Goal: Transaction & Acquisition: Purchase product/service

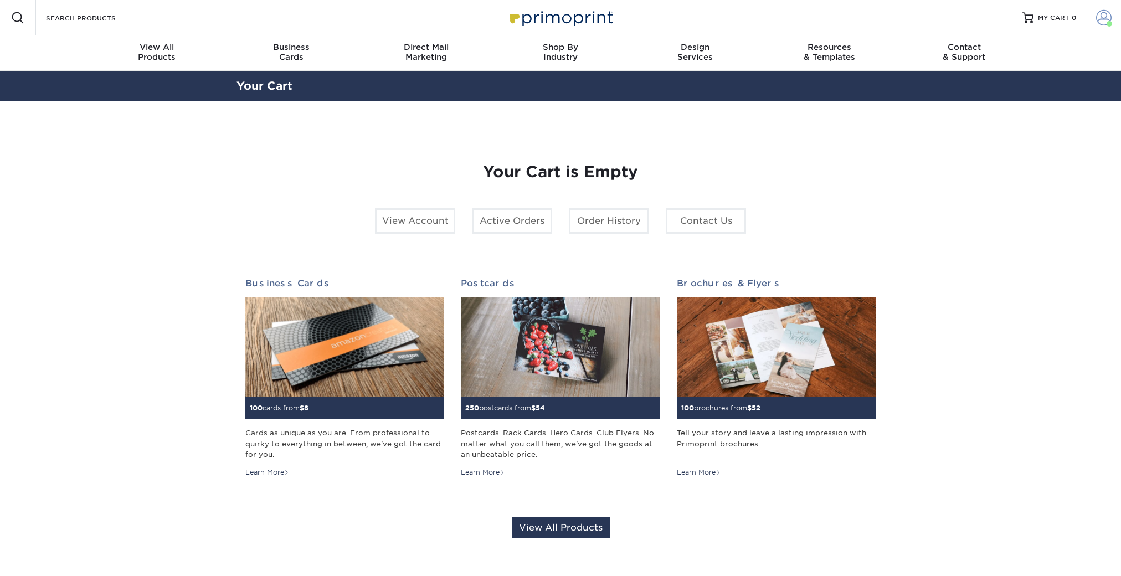
click at [1104, 17] on span at bounding box center [1104, 18] width 16 height 16
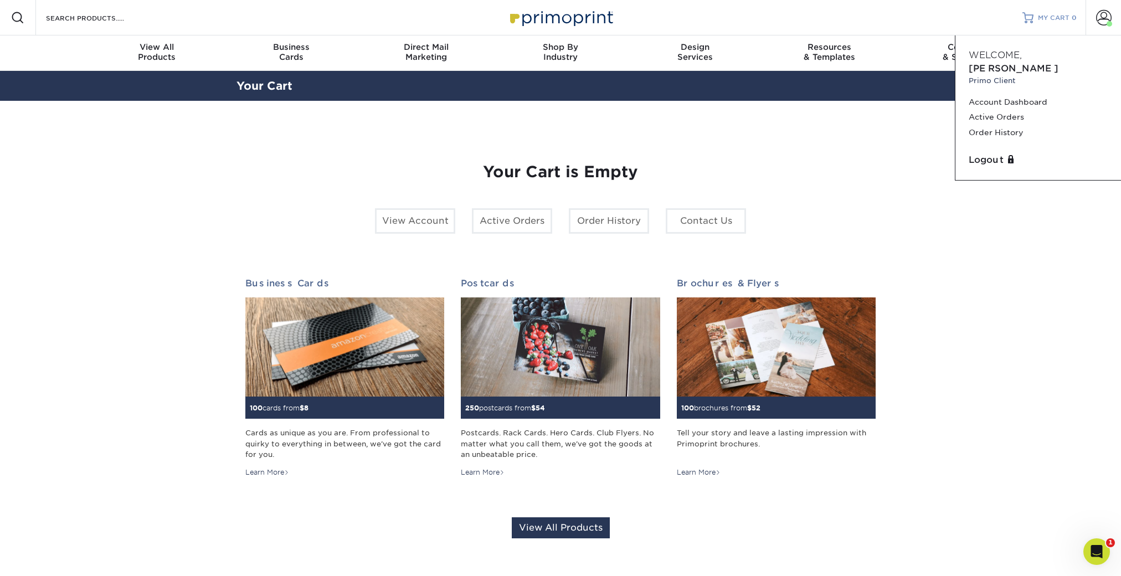
click at [1047, 16] on span "MY CART" at bounding box center [1054, 17] width 32 height 9
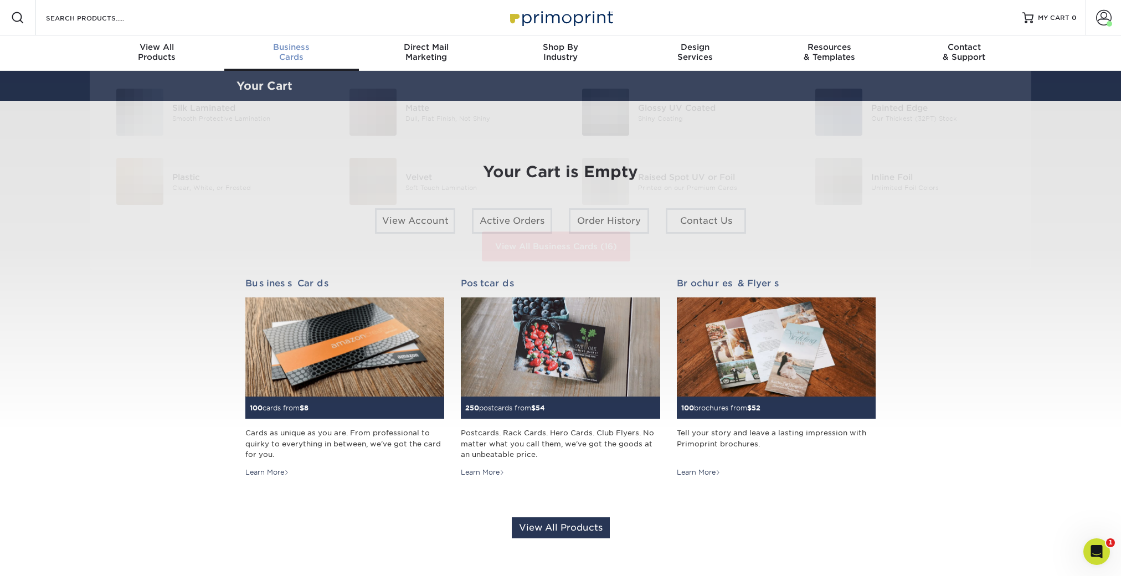
click at [296, 53] on div "Business Cards" at bounding box center [291, 52] width 135 height 20
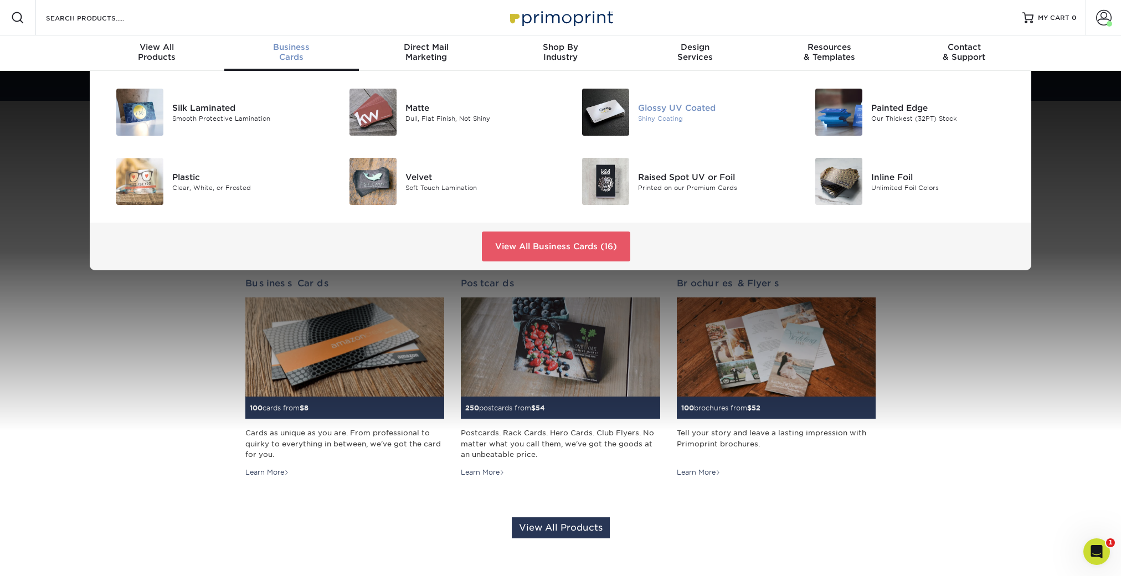
click at [658, 122] on div "Shiny Coating" at bounding box center [711, 118] width 147 height 9
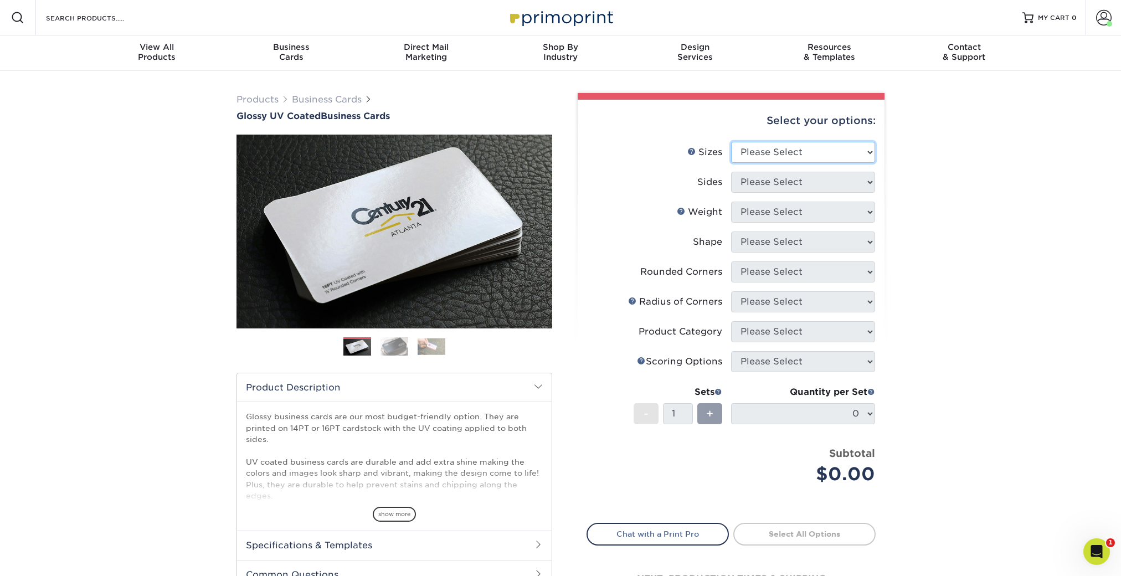
click at [802, 153] on select "Please Select 1.5" x 3.5" - Mini 1.75" x 3.5" - Mini 2" x 2" - Square 2" x 3" -…" at bounding box center [803, 152] width 144 height 21
select select "2.00x3.50"
click at [731, 142] on select "Please Select 1.5" x 3.5" - Mini 1.75" x 3.5" - Mini 2" x 2" - Square 2" x 3" -…" at bounding box center [803, 152] width 144 height 21
click at [803, 179] on select "Please Select Print Both Sides Print Front Only" at bounding box center [803, 182] width 144 height 21
select select "13abbda7-1d64-4f25-8bb2-c179b224825d"
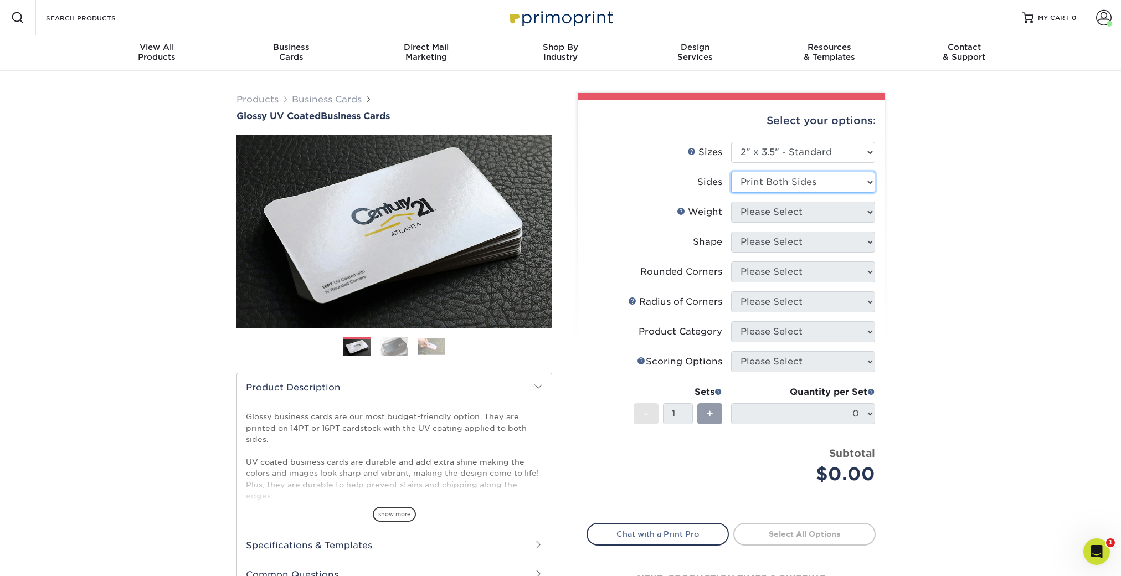
click at [731, 172] on select "Please Select Print Both Sides Print Front Only" at bounding box center [803, 182] width 144 height 21
click at [793, 210] on select "Please Select 16PT 14PT" at bounding box center [803, 212] width 144 height 21
select select "16PT"
click at [731, 202] on select "Please Select 16PT 14PT" at bounding box center [803, 212] width 144 height 21
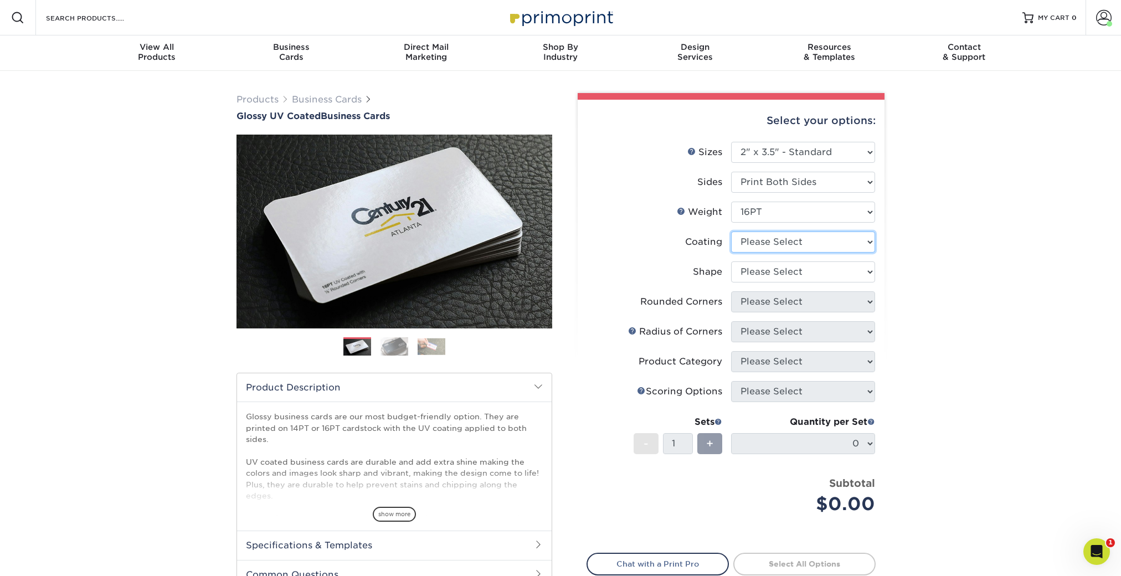
click at [793, 242] on select at bounding box center [803, 242] width 144 height 21
select select "1e8116af-acfc-44b1-83dc-8181aa338834"
click at [731, 232] on select at bounding box center [803, 242] width 144 height 21
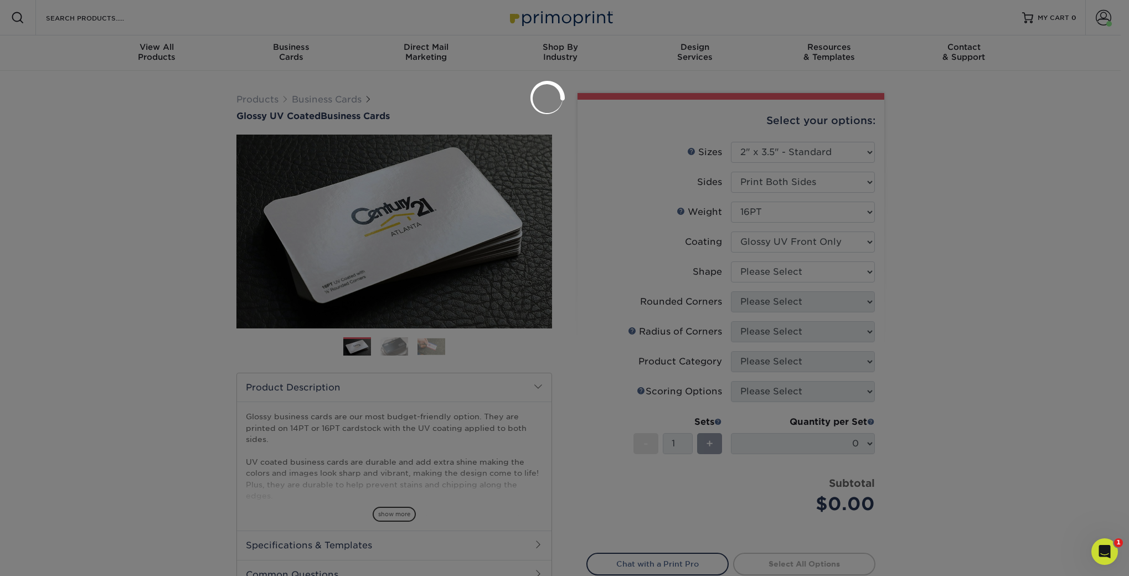
click at [789, 269] on div at bounding box center [564, 288] width 1129 height 576
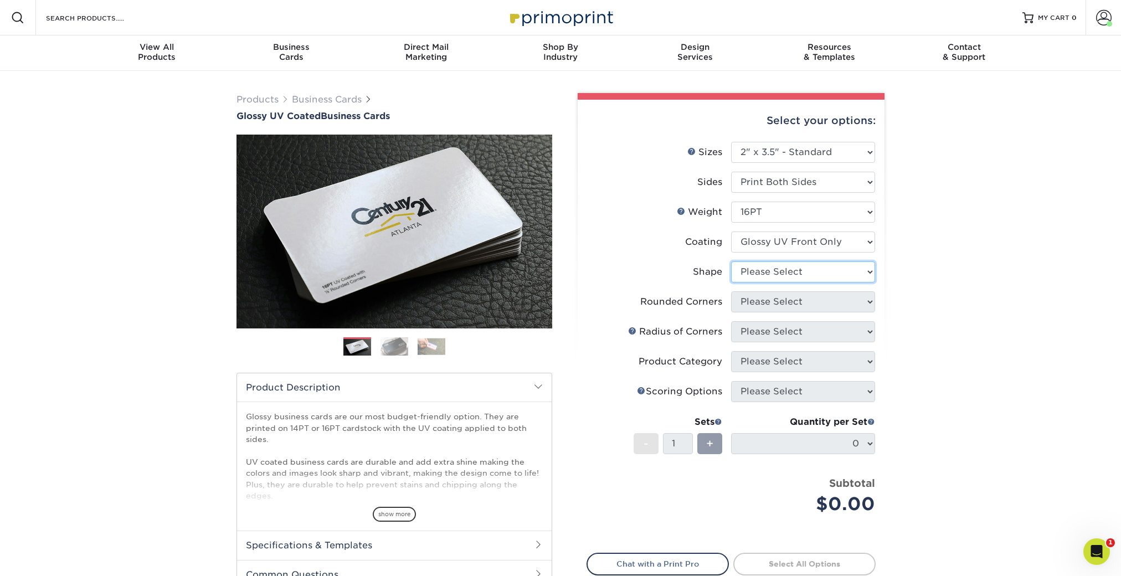
click at [789, 269] on select "Please Select Standard" at bounding box center [803, 271] width 144 height 21
select select "standard"
click at [731, 261] on select "Please Select Standard" at bounding box center [803, 271] width 144 height 21
click at [790, 302] on select "Please Select Yes - Round 2 Corners Yes - Round 4 Corners No" at bounding box center [803, 301] width 144 height 21
select select "0"
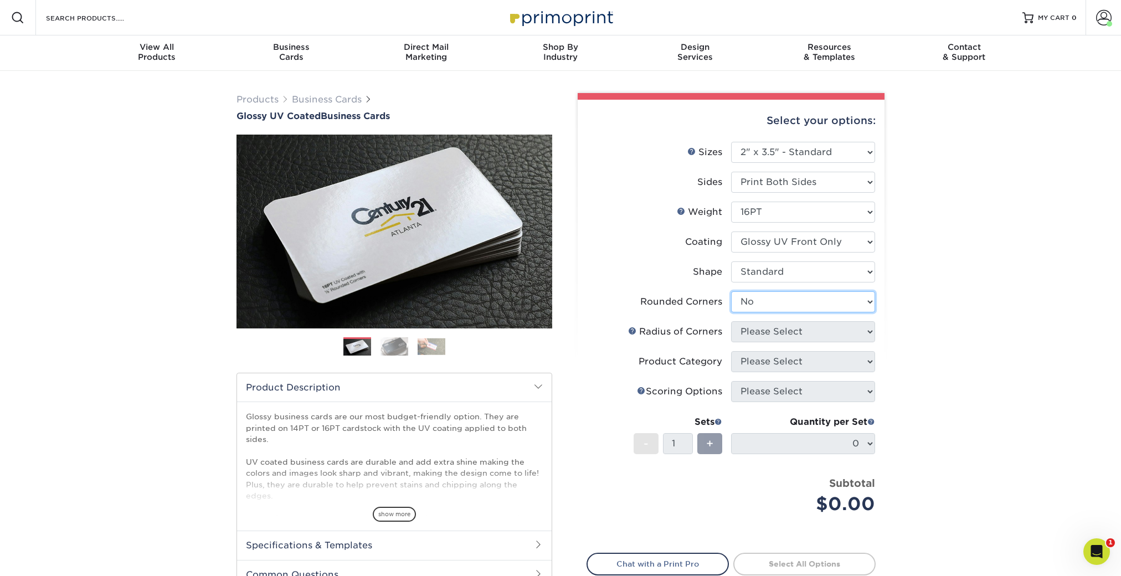
click at [731, 291] on select "Please Select Yes - Round 2 Corners Yes - Round 4 Corners No" at bounding box center [803, 301] width 144 height 21
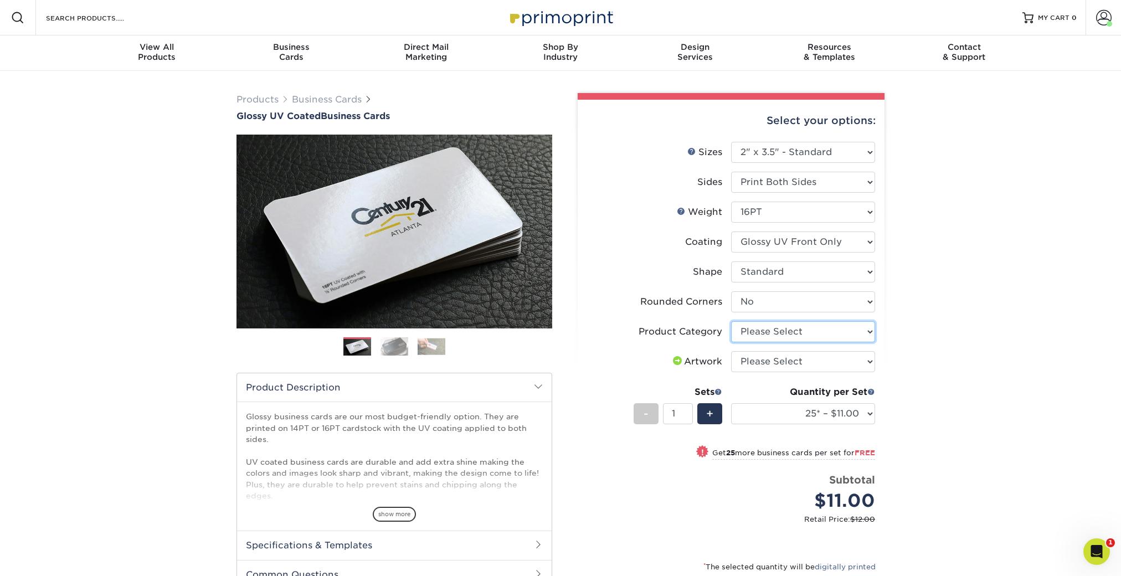
click at [787, 331] on select "Please Select Business Cards" at bounding box center [803, 331] width 144 height 21
select select "3b5148f1-0588-4f88-a218-97bcfdce65c1"
click at [731, 321] on select "Please Select Business Cards" at bounding box center [803, 331] width 144 height 21
click at [794, 362] on select "Please Select I will upload files I need a design - $100" at bounding box center [803, 361] width 144 height 21
select select "upload"
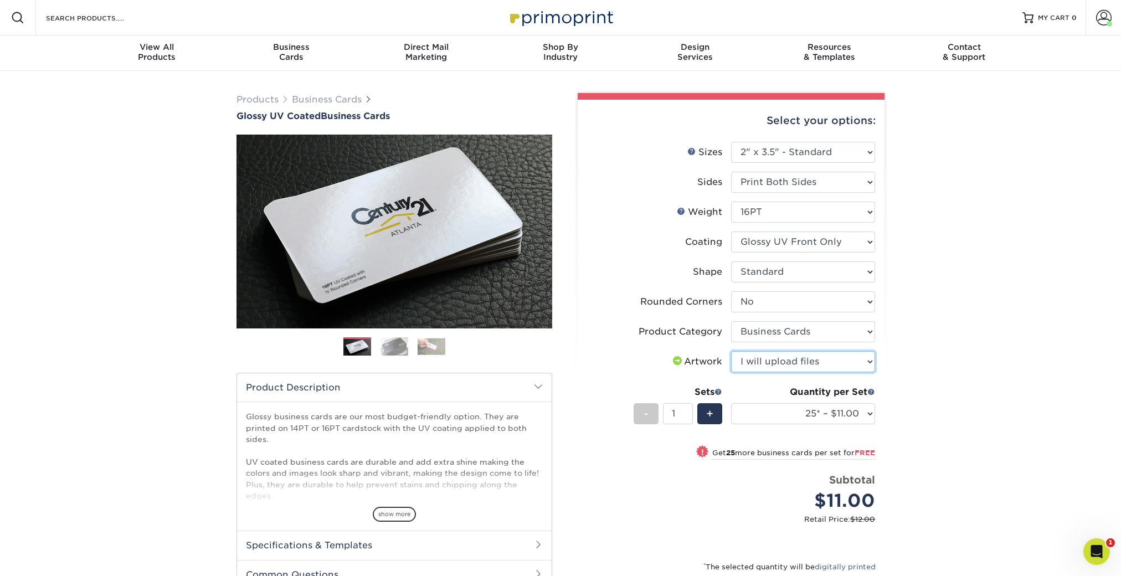
click at [731, 351] on select "Please Select I will upload files I need a design - $100" at bounding box center [803, 361] width 144 height 21
click at [806, 414] on select "25* – $11.00 50* – $11.00 100* – $11.00 250* – $20.00 500 – $39.00 1000 – $49.0…" at bounding box center [803, 413] width 144 height 21
select select "500 – $39.00"
click at [731, 403] on select "25* – $11.00 50* – $11.00 100* – $11.00 250* – $20.00 500 – $39.00 1000 – $49.0…" at bounding box center [803, 413] width 144 height 21
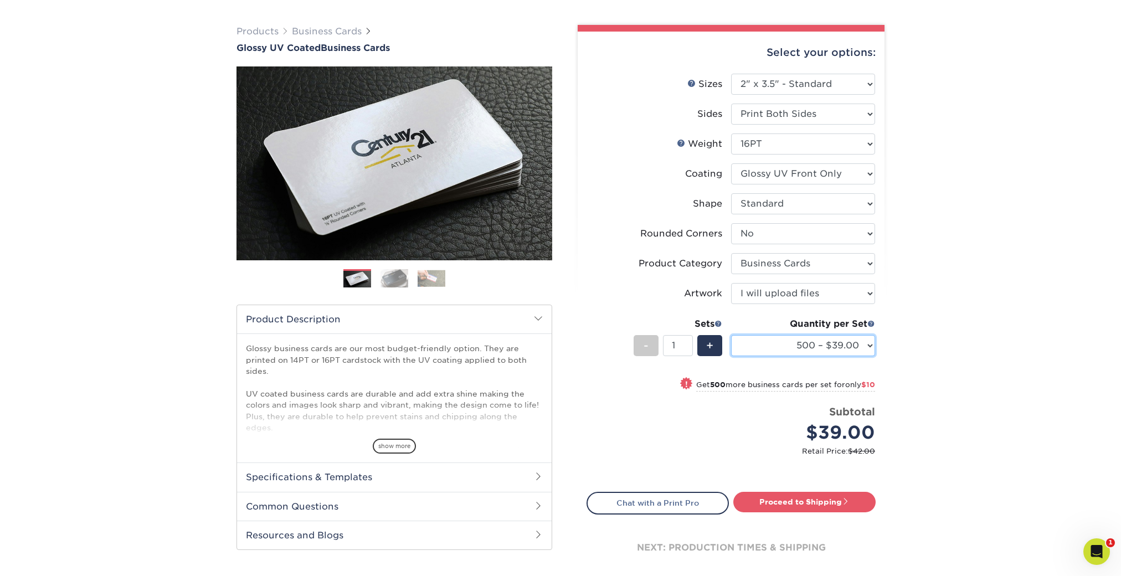
scroll to position [232, 0]
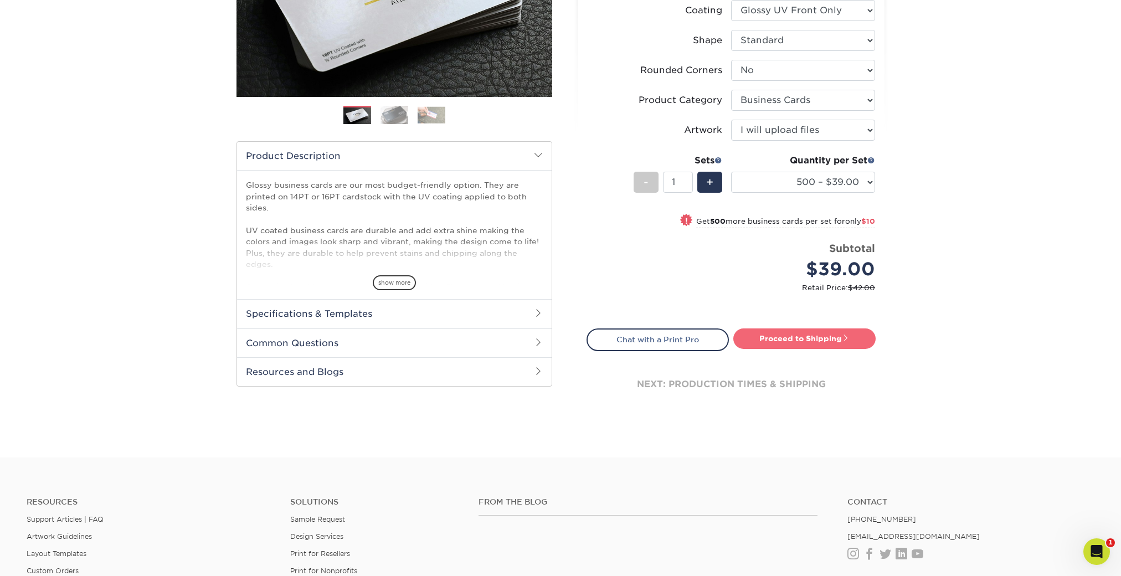
click at [803, 341] on link "Proceed to Shipping" at bounding box center [804, 338] width 142 height 20
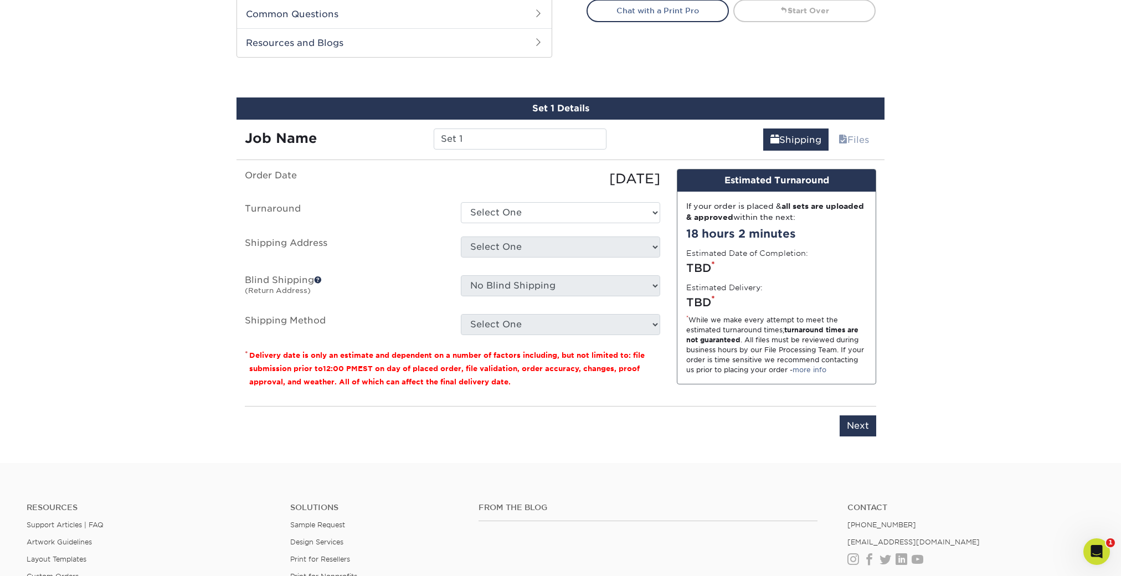
scroll to position [590, 0]
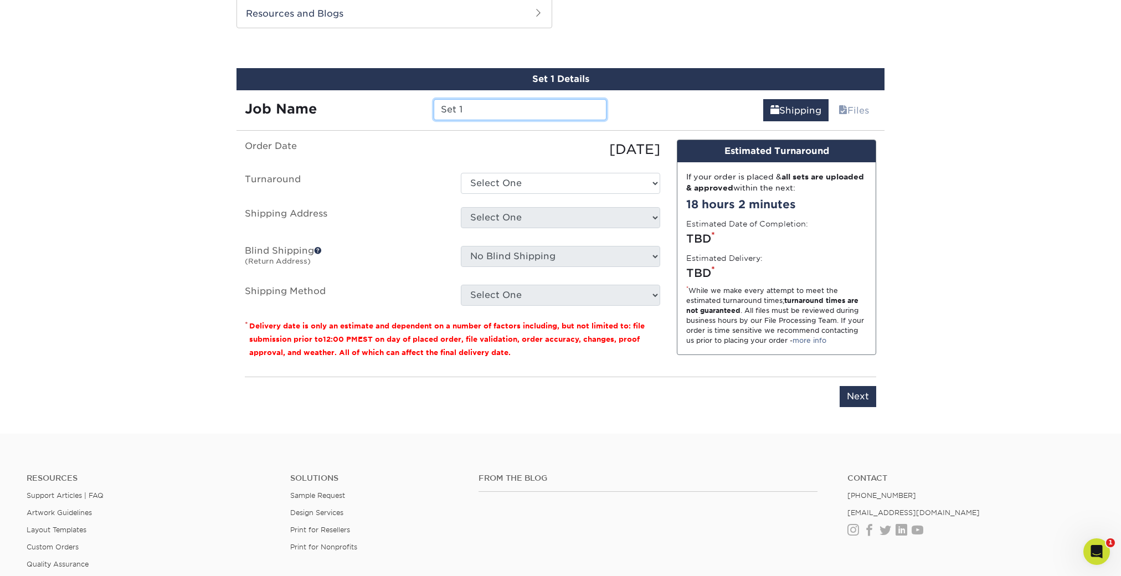
drag, startPoint x: 465, startPoint y: 104, endPoint x: 408, endPoint y: 100, distance: 57.7
click at [408, 100] on div "Job Name Set 1" at bounding box center [426, 109] width 378 height 21
type input "XSH Gift Cards 2025"
click at [485, 180] on select "Select One 2-4 Business Days 2 Day Next Business Day" at bounding box center [560, 183] width 199 height 21
select select "f46196aa-5fb0-47d8-8df5-cbf0064acc97"
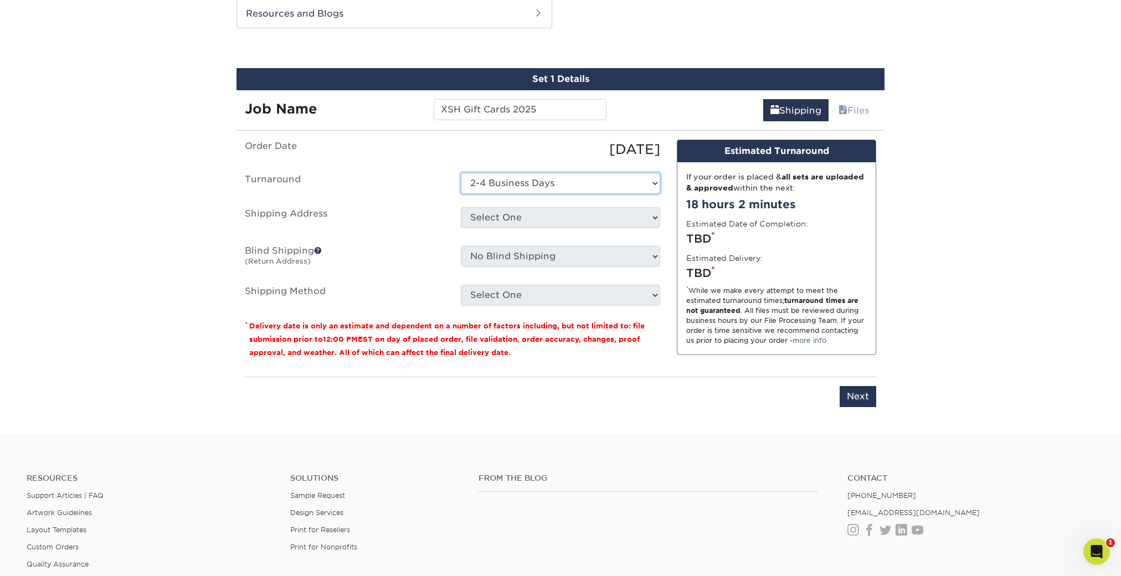
click at [461, 173] on select "Select One 2-4 Business Days 2 Day Next Business Day" at bounding box center [560, 183] width 199 height 21
click at [519, 223] on select "Select One Bliss Closet Hawaii Bliss Closet Hawaii K’s Sweets LLC Loyalty Cards…" at bounding box center [560, 217] width 199 height 21
select select "232110"
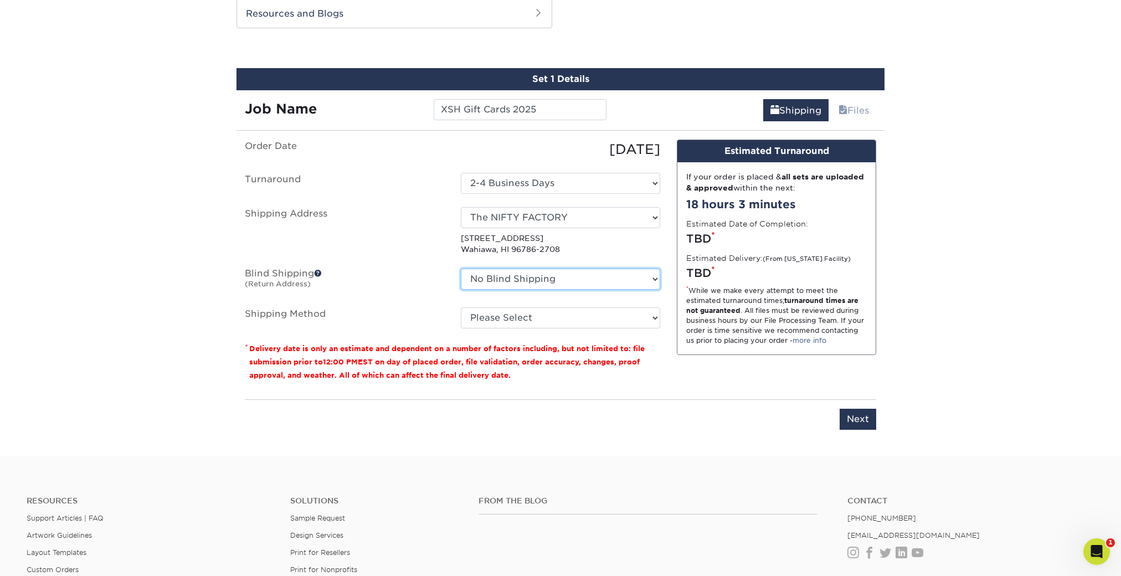
click at [561, 276] on select "No Blind Shipping Bliss Closet Hawaii Bliss Closet Hawaii K’s Sweets LLC Loyalt…" at bounding box center [560, 279] width 199 height 21
select select "232110"
click at [461, 269] on select "No Blind Shipping Bliss Closet Hawaii Bliss Closet Hawaii K’s Sweets LLC Loyalt…" at bounding box center [560, 279] width 199 height 21
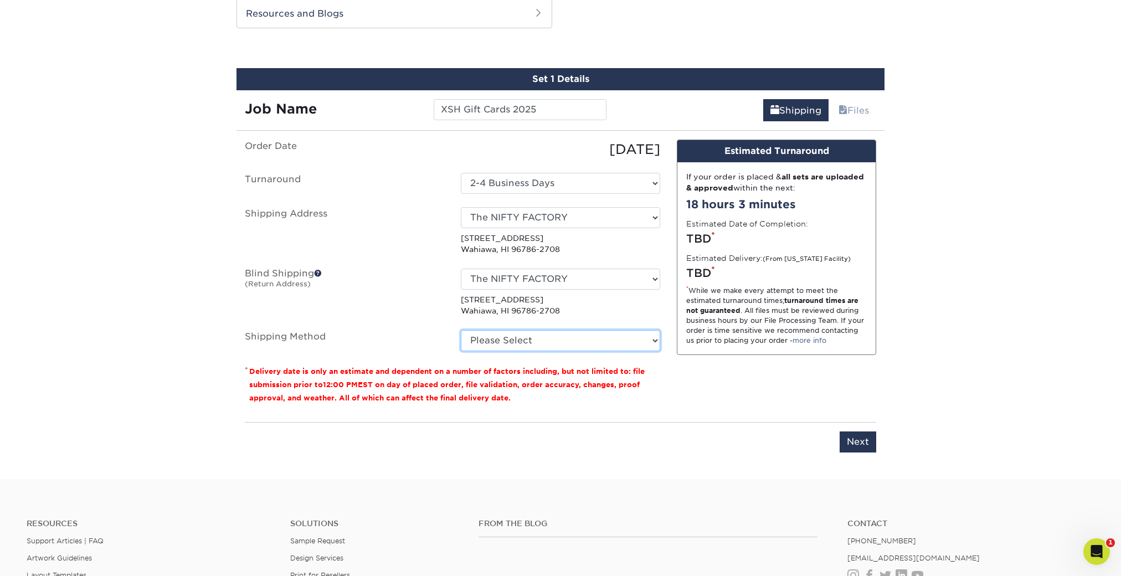
click at [537, 341] on select "Please Select Ground Shipping (+$8.96) 2 Day Air Shipping (+$27.75) Next Day Sh…" at bounding box center [560, 340] width 199 height 21
select select "03"
click at [461, 330] on select "Please Select Ground Shipping (+$8.96) 2 Day Air Shipping (+$27.75) Next Day Sh…" at bounding box center [560, 340] width 199 height 21
click at [865, 438] on input "Next" at bounding box center [858, 442] width 37 height 21
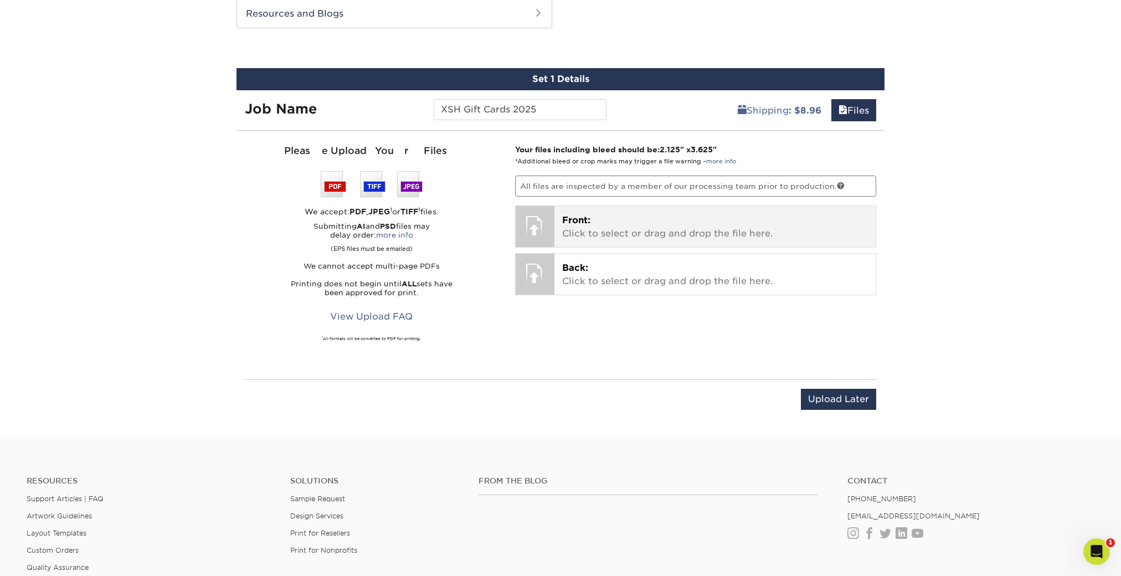
click at [662, 233] on p "Front: Click to select or drag and drop the file here." at bounding box center [715, 227] width 306 height 27
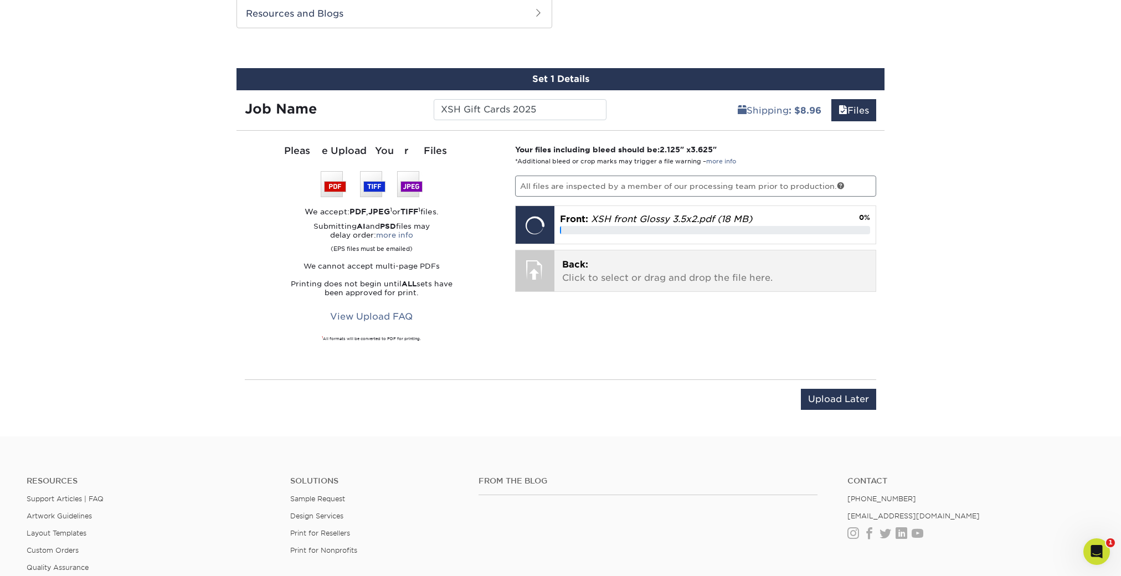
click at [686, 279] on p "Back: Click to select or drag and drop the file here." at bounding box center [715, 271] width 306 height 27
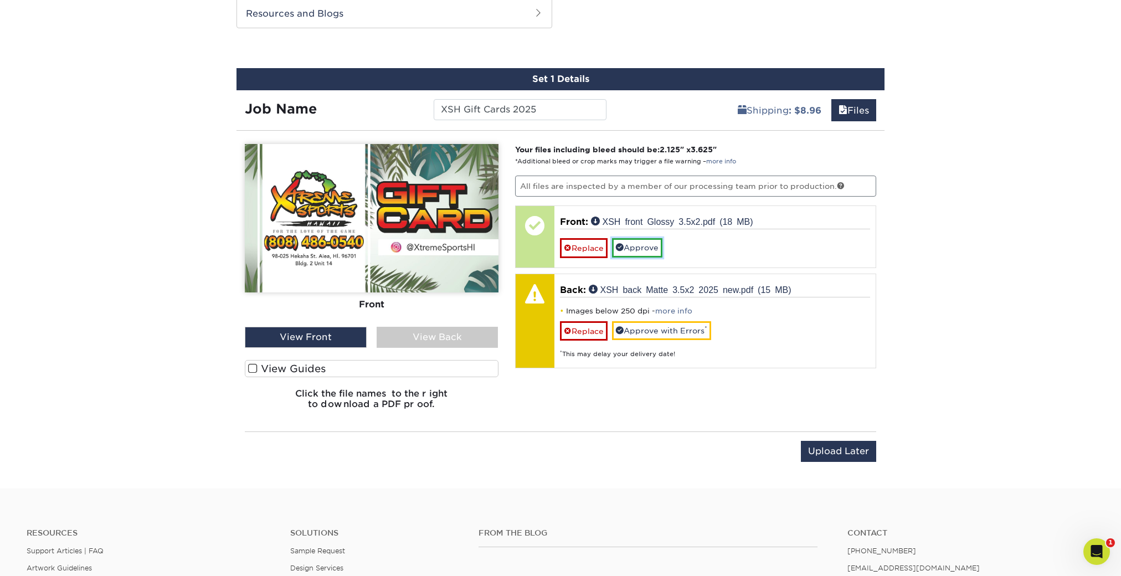
click at [655, 249] on link "Approve" at bounding box center [637, 247] width 50 height 19
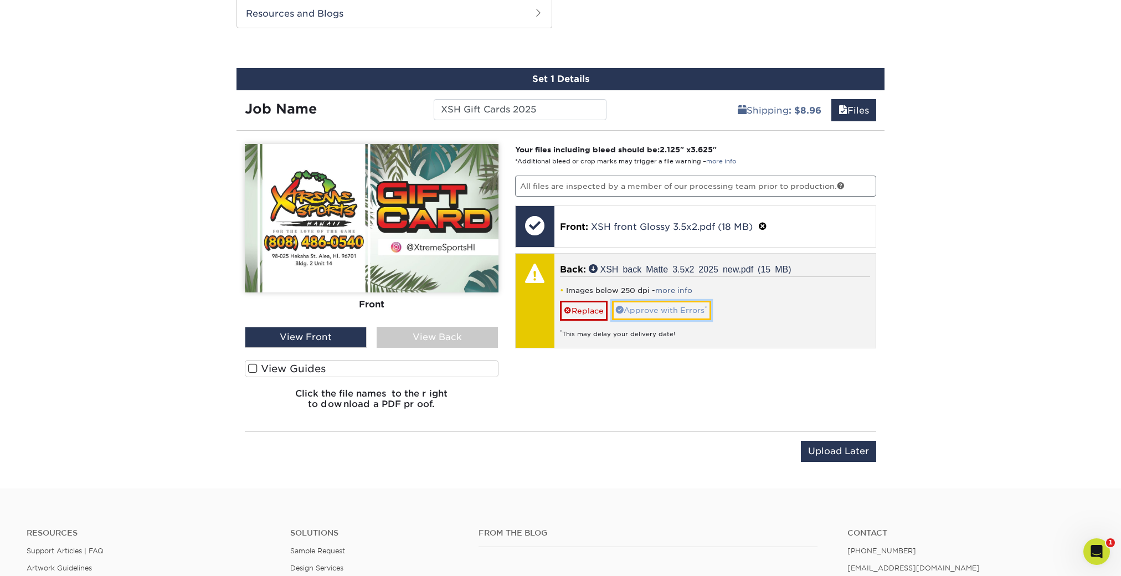
click at [675, 311] on link "Approve with Errors *" at bounding box center [661, 310] width 99 height 19
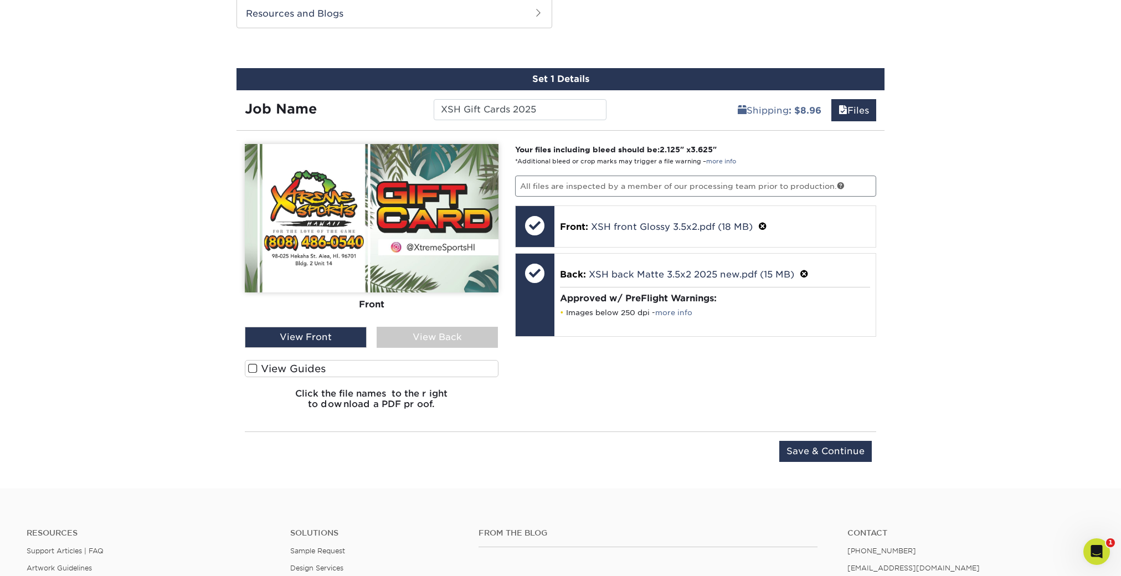
click at [364, 364] on label "View Guides" at bounding box center [372, 368] width 254 height 17
click at [0, 0] on input "View Guides" at bounding box center [0, 0] width 0 height 0
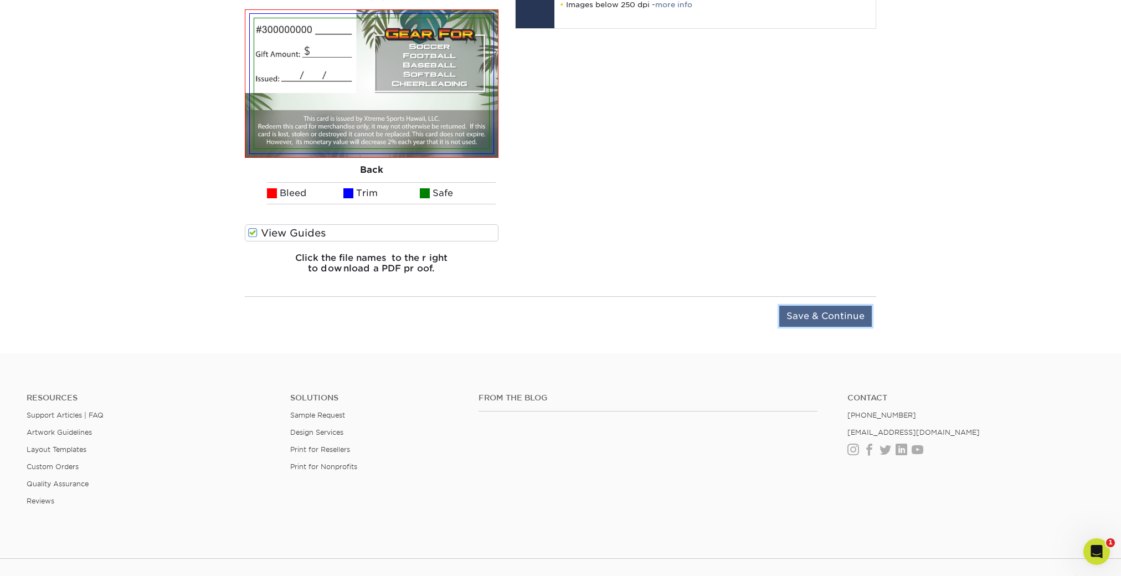
click at [834, 313] on input "Save & Continue" at bounding box center [825, 316] width 93 height 21
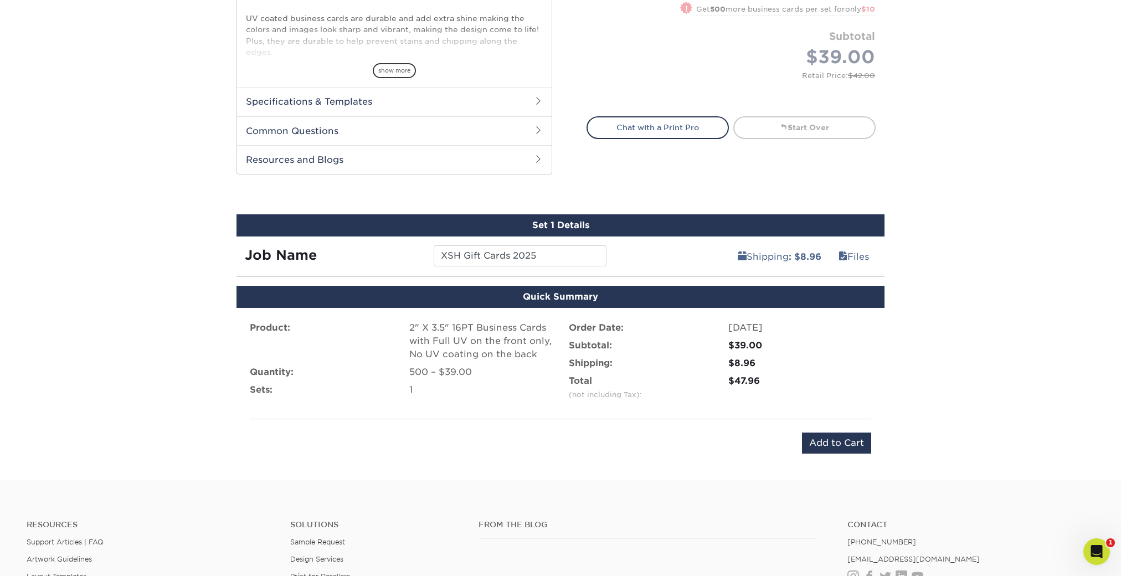
scroll to position [440, 0]
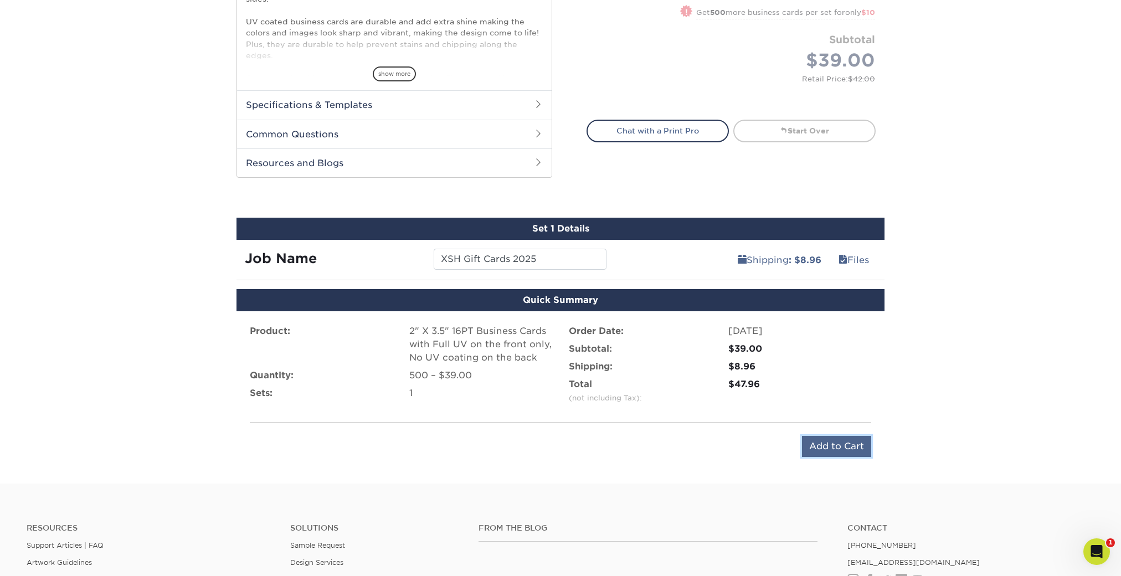
click at [850, 448] on input "Add to Cart" at bounding box center [836, 446] width 69 height 21
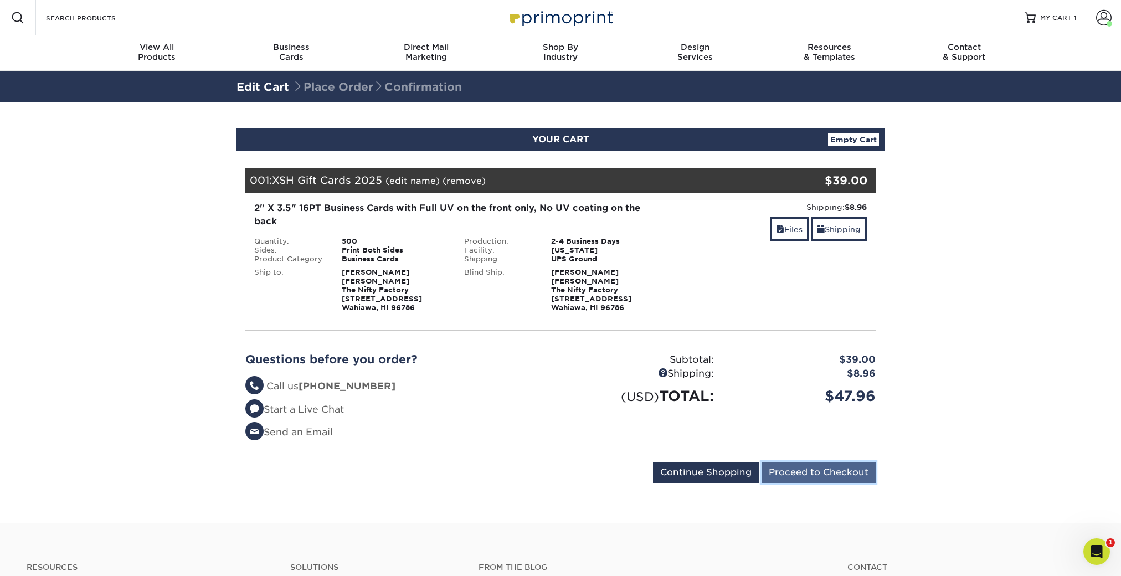
click at [821, 466] on input "Proceed to Checkout" at bounding box center [819, 472] width 114 height 21
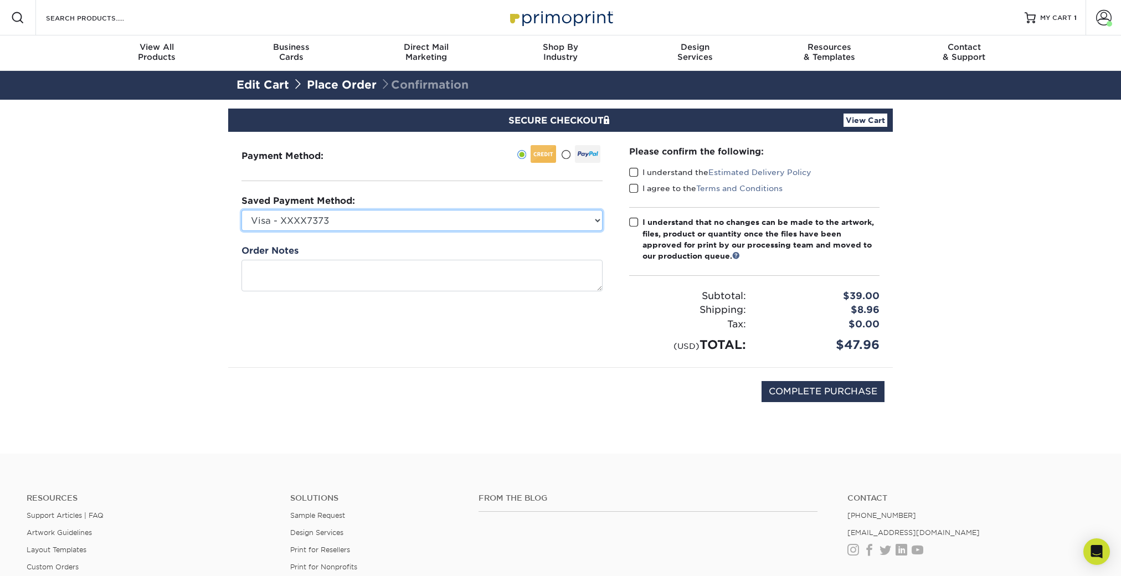
click at [335, 218] on select "Visa - XXXX7373 Visa - XXXX7320 New Credit Card" at bounding box center [422, 220] width 361 height 21
select select "74924"
click at [242, 210] on select "Visa - XXXX7373 Visa - XXXX7320 New Credit Card" at bounding box center [422, 220] width 361 height 21
click at [629, 172] on span at bounding box center [633, 172] width 9 height 11
click at [0, 0] on input "I understand the Estimated Delivery Policy" at bounding box center [0, 0] width 0 height 0
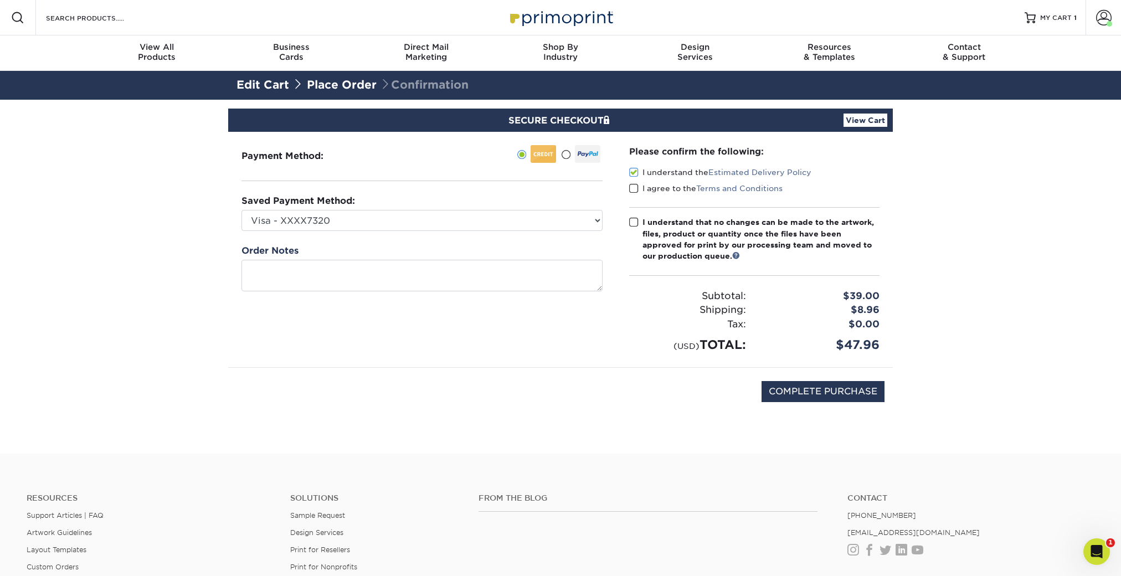
click at [634, 189] on span at bounding box center [633, 188] width 9 height 11
click at [0, 0] on input "I agree to the Terms and Conditions" at bounding box center [0, 0] width 0 height 0
click at [636, 222] on span at bounding box center [633, 222] width 9 height 11
click at [0, 0] on input "I understand that no changes can be made to the artwork, files, product or quan…" at bounding box center [0, 0] width 0 height 0
click at [854, 398] on input "COMPLETE PURCHASE" at bounding box center [823, 391] width 123 height 21
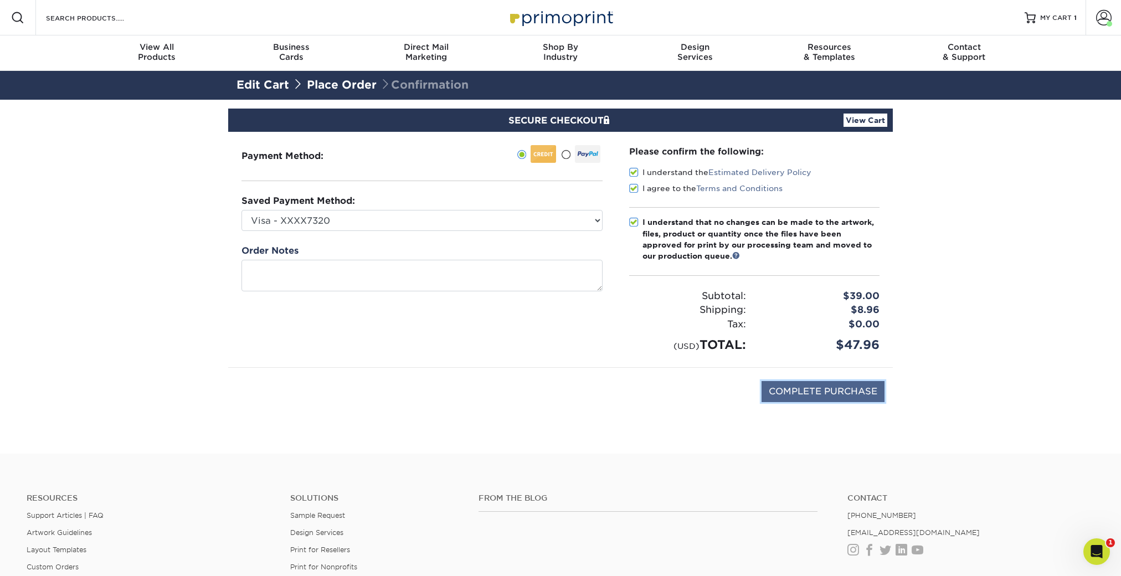
type input "PROCESSING, PLEASE WAIT..."
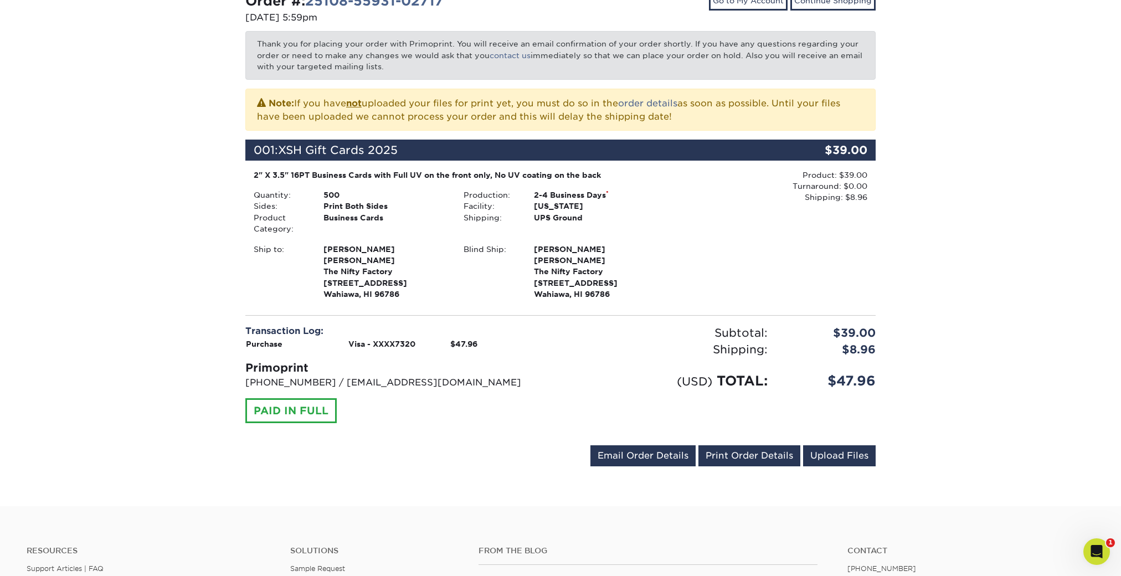
scroll to position [84, 0]
